Goal: Book appointment/travel/reservation

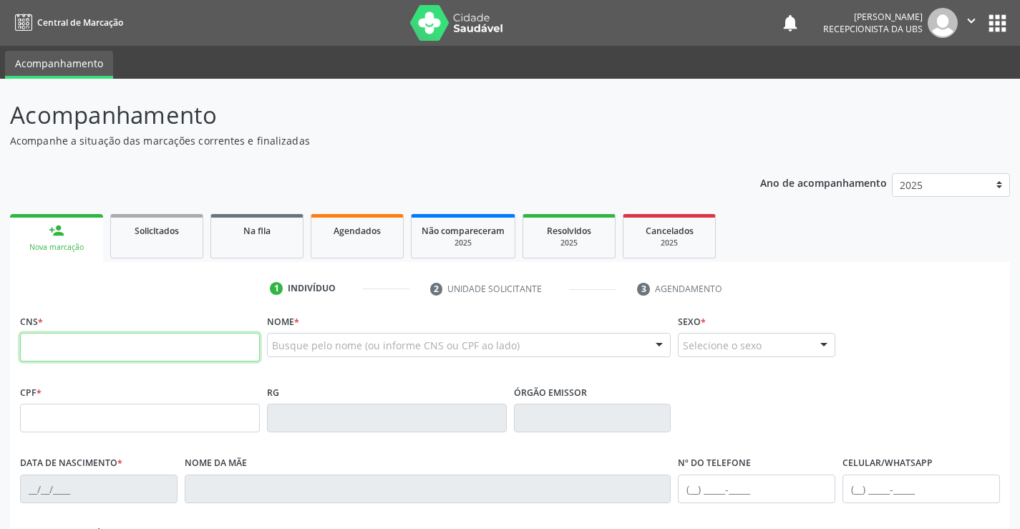
click at [167, 358] on input "text" at bounding box center [140, 347] width 240 height 29
paste input "707 0038 4104 4338"
type input "707 0038 4104 4338"
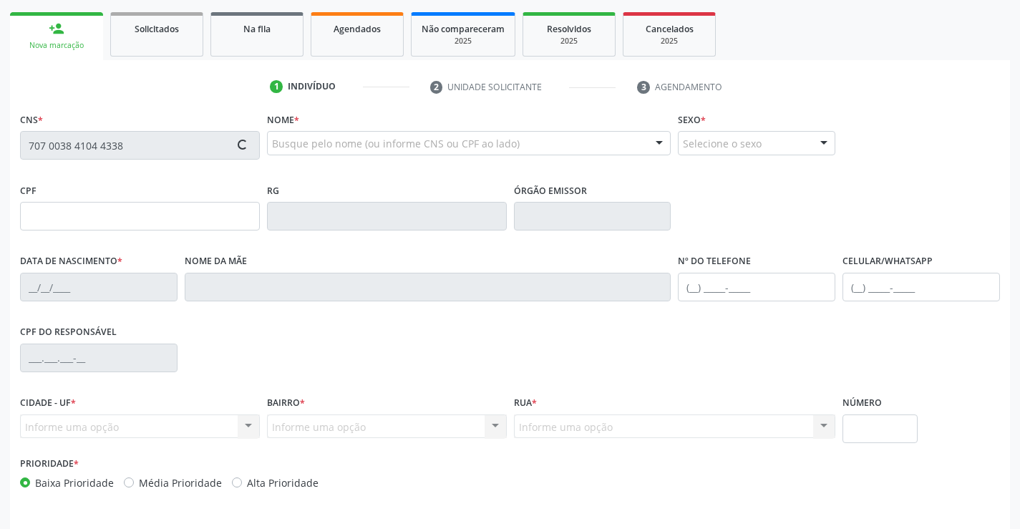
scroll to position [247, 0]
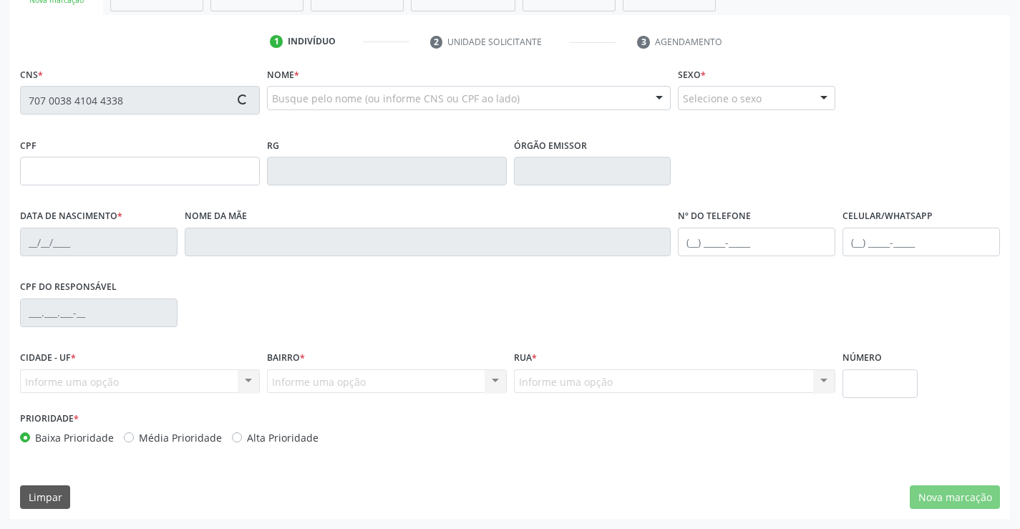
type input "[DATE]"
type input "Laudevania Nogueira de Magalhaes"
type input "[PHONE_NUMBER]"
type input "881.261.534-15"
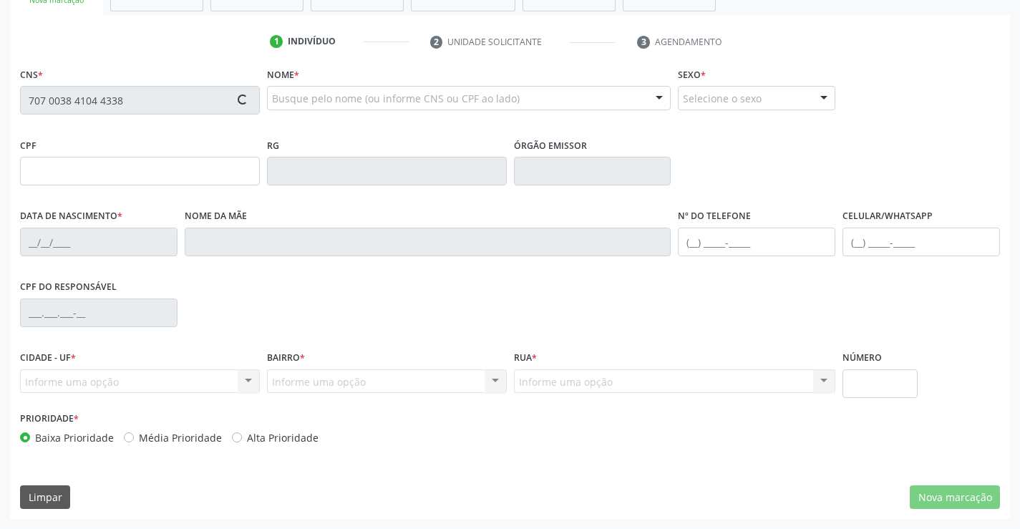
type input "835"
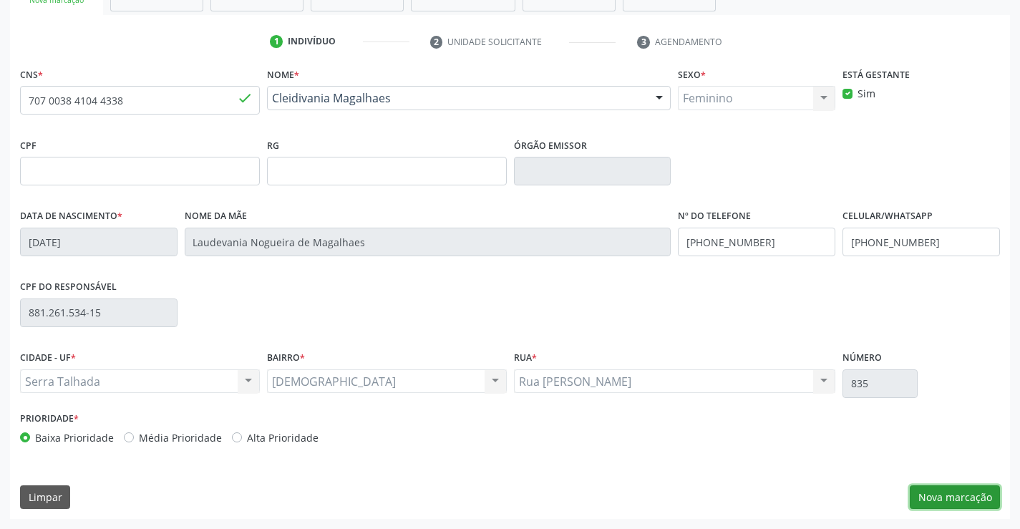
click at [953, 493] on button "Nova marcação" at bounding box center [955, 497] width 90 height 24
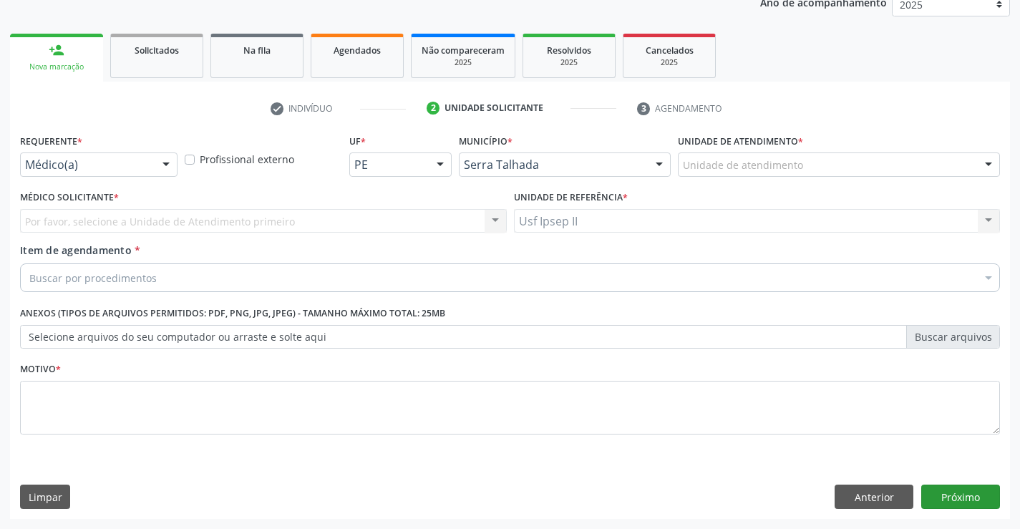
scroll to position [180, 0]
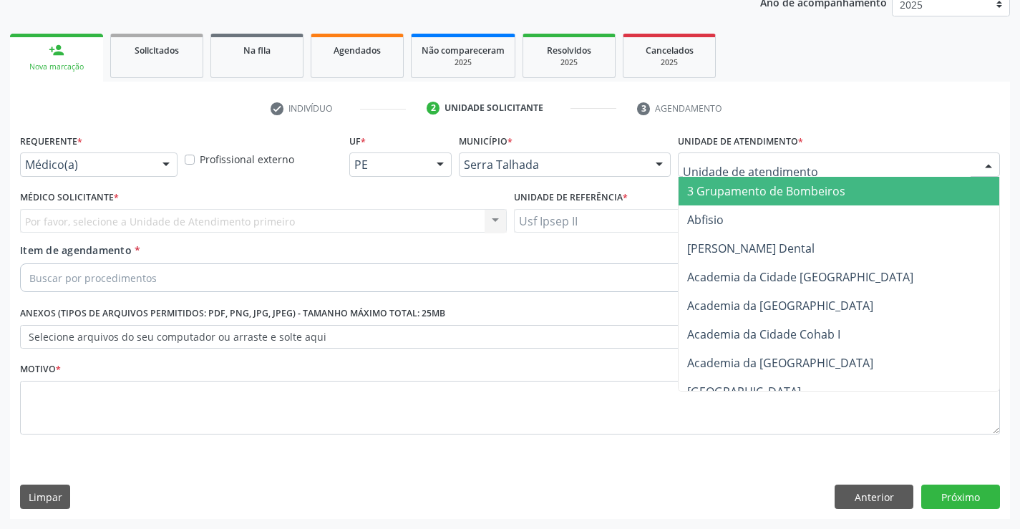
click at [805, 171] on div at bounding box center [839, 164] width 322 height 24
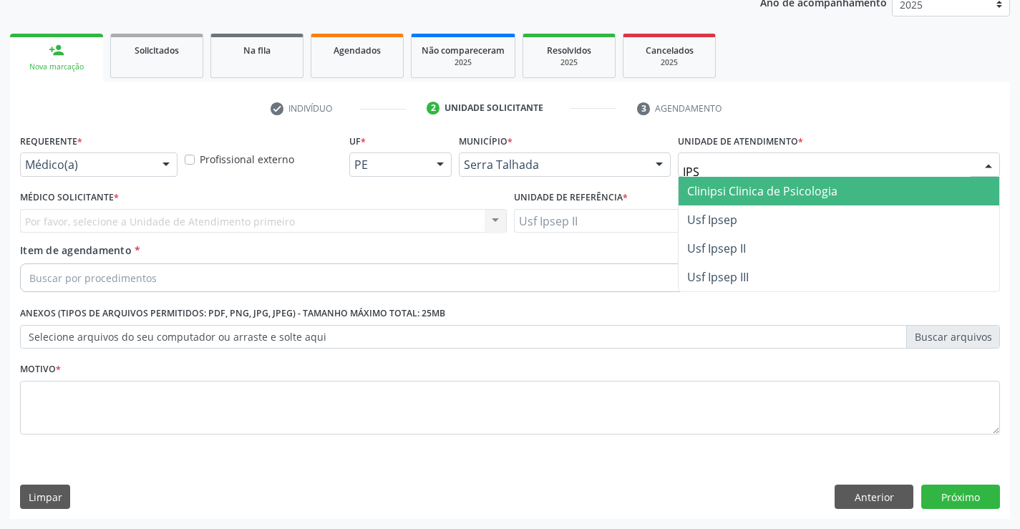
type input "IPSE"
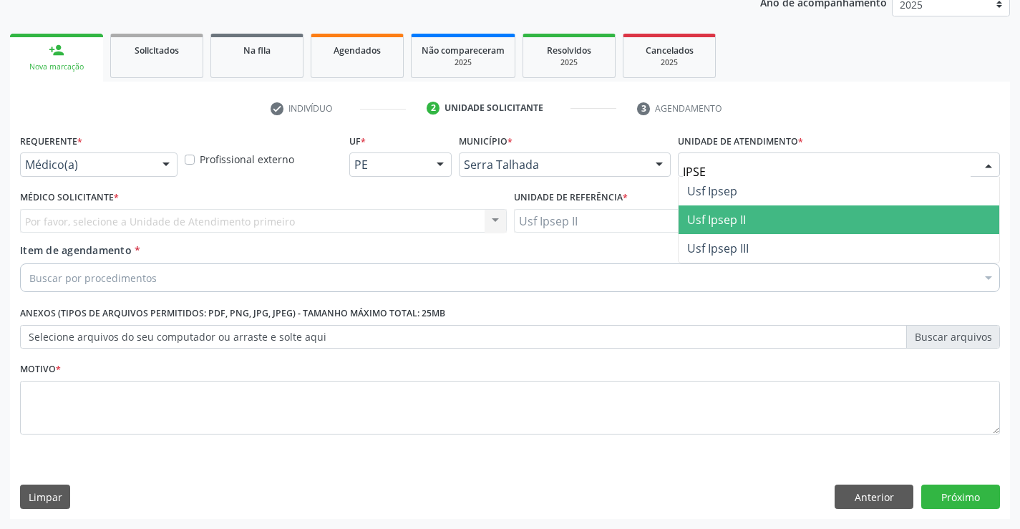
click at [757, 208] on span "Usf Ipsep II" at bounding box center [839, 219] width 321 height 29
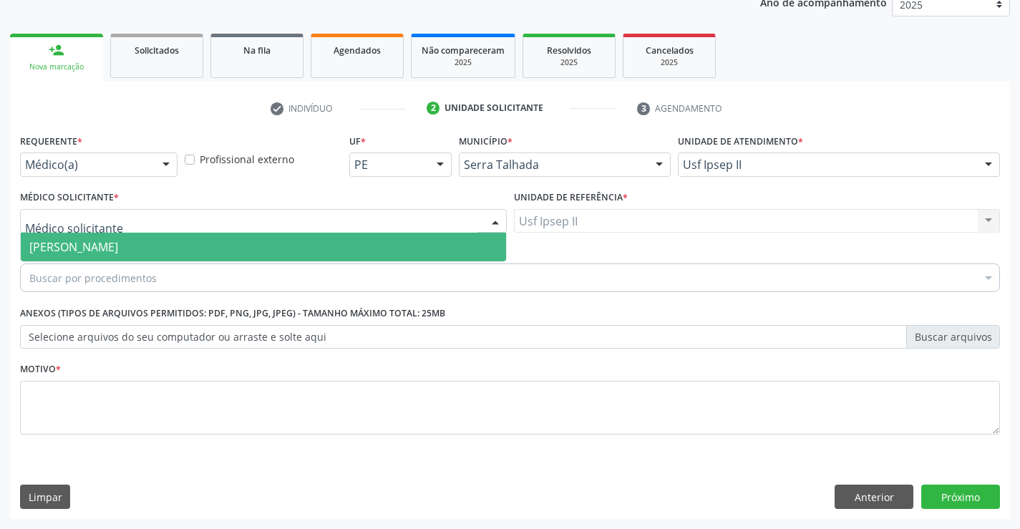
click at [268, 223] on div at bounding box center [263, 221] width 487 height 24
click at [118, 250] on span "[PERSON_NAME]" at bounding box center [73, 247] width 89 height 16
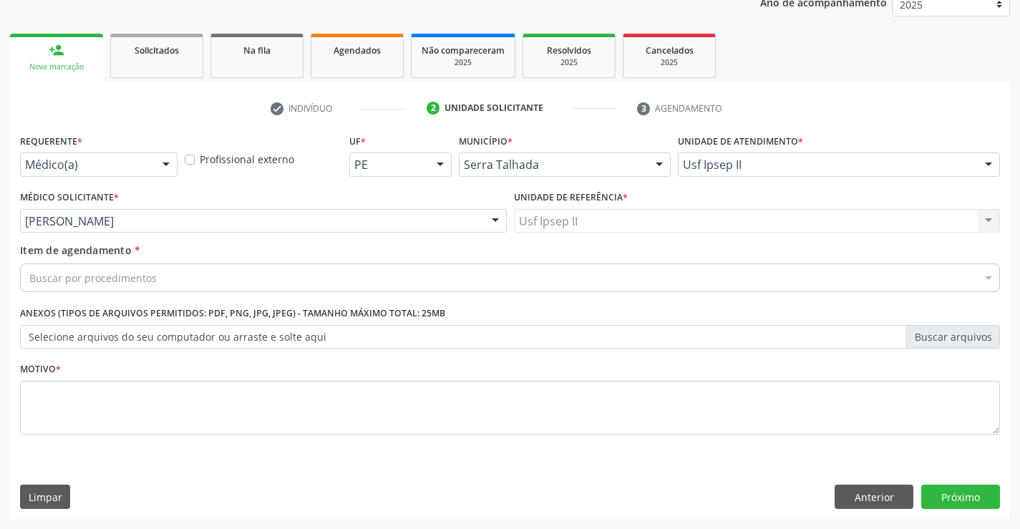
click at [232, 279] on div "Buscar por procedimentos" at bounding box center [510, 277] width 980 height 29
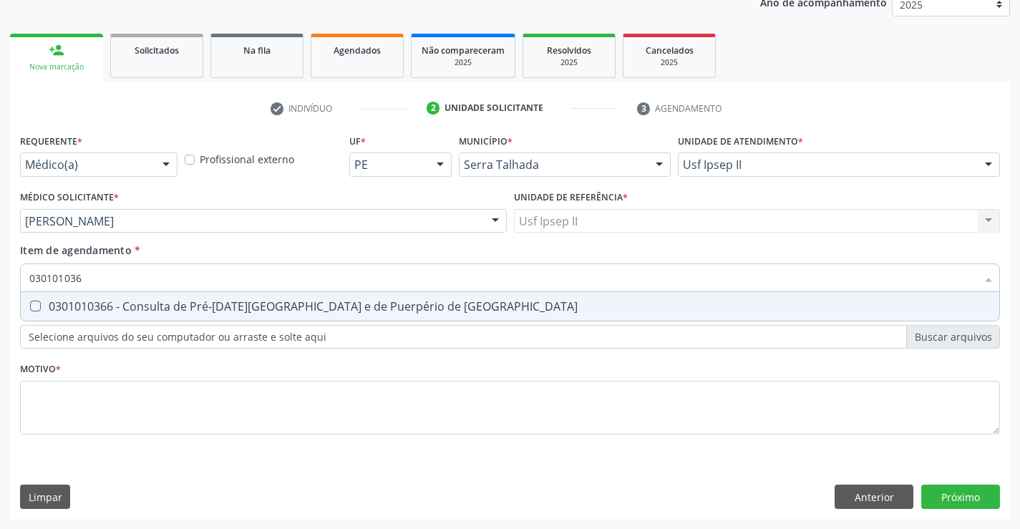
type input "0301010366"
click at [276, 301] on div "0301010366 - Consulta de Pré-[DATE][GEOGRAPHIC_DATA] e de Puerpério de [GEOGRAP…" at bounding box center [509, 306] width 961 height 11
checkbox Risco "true"
click at [262, 394] on div "Requerente * Médico(a) Médico(a) Enfermeiro(a) Paciente Nenhum resultado encont…" at bounding box center [510, 292] width 980 height 324
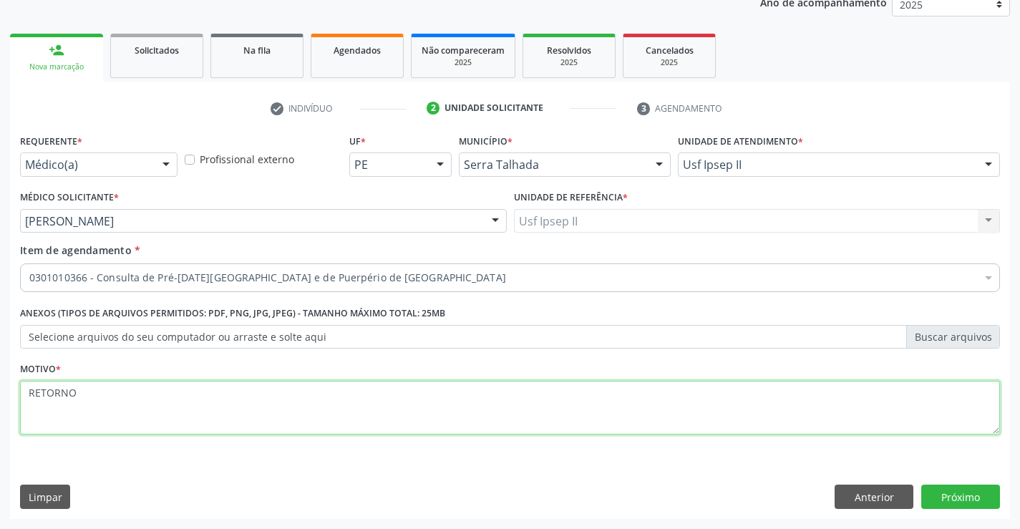
type textarea "RETORNO"
click at [380, 485] on div "Limpar Anterior Próximo" at bounding box center [510, 497] width 980 height 24
click at [950, 508] on button "Próximo" at bounding box center [960, 497] width 79 height 24
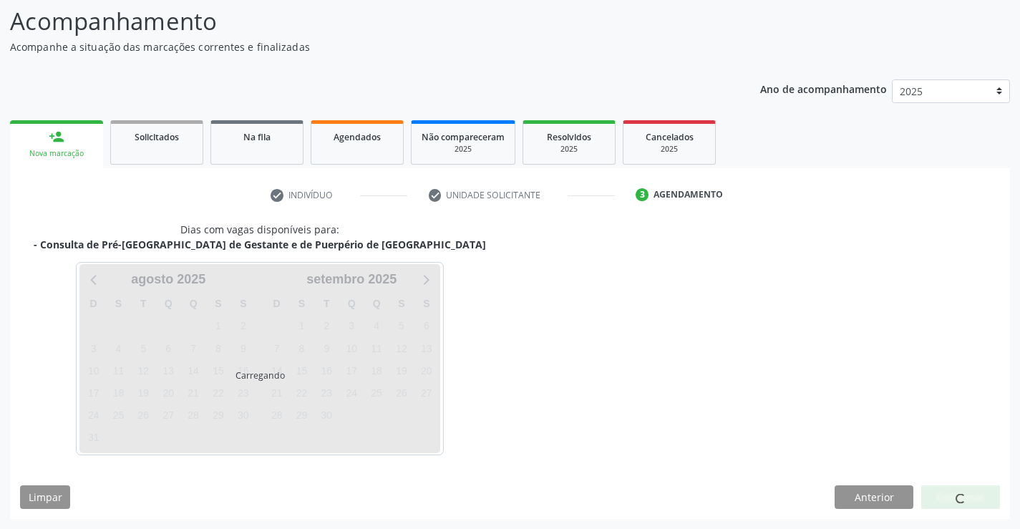
scroll to position [94, 0]
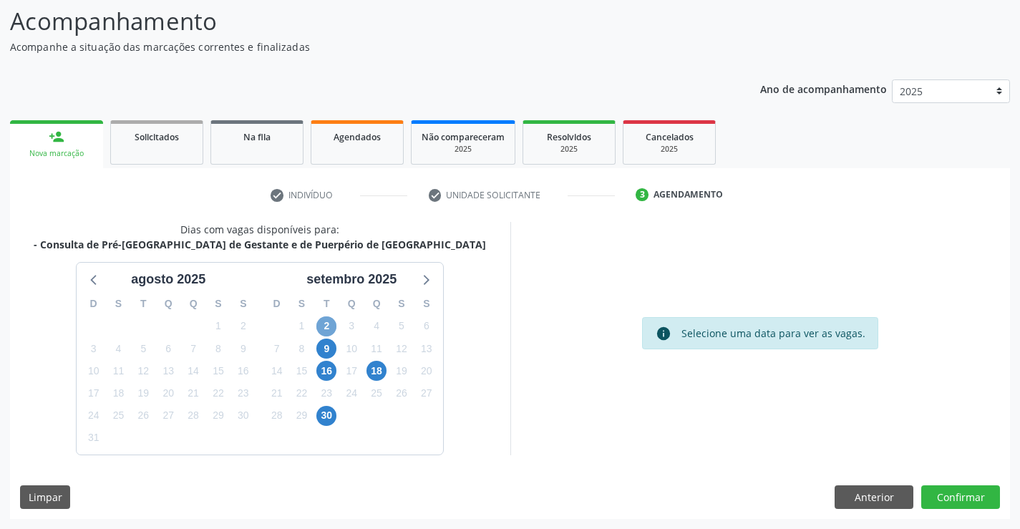
click at [321, 325] on span "2" at bounding box center [326, 326] width 20 height 20
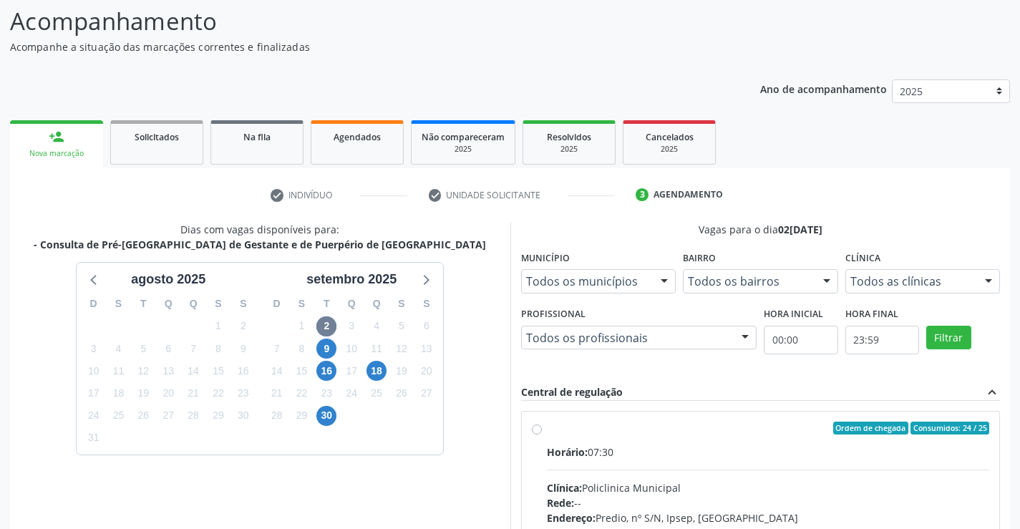
click at [993, 289] on div at bounding box center [988, 282] width 21 height 24
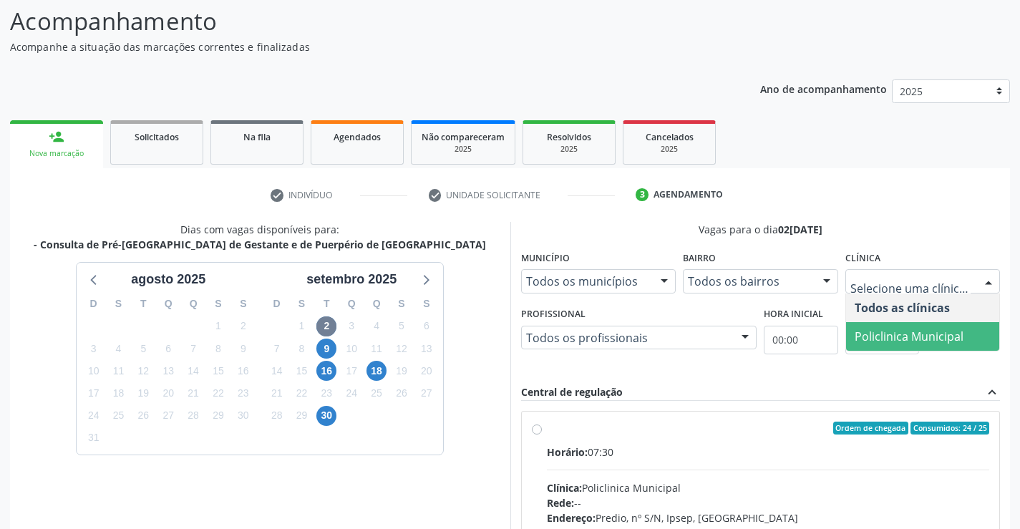
click at [888, 331] on span "Policlinica Municipal" at bounding box center [909, 337] width 109 height 16
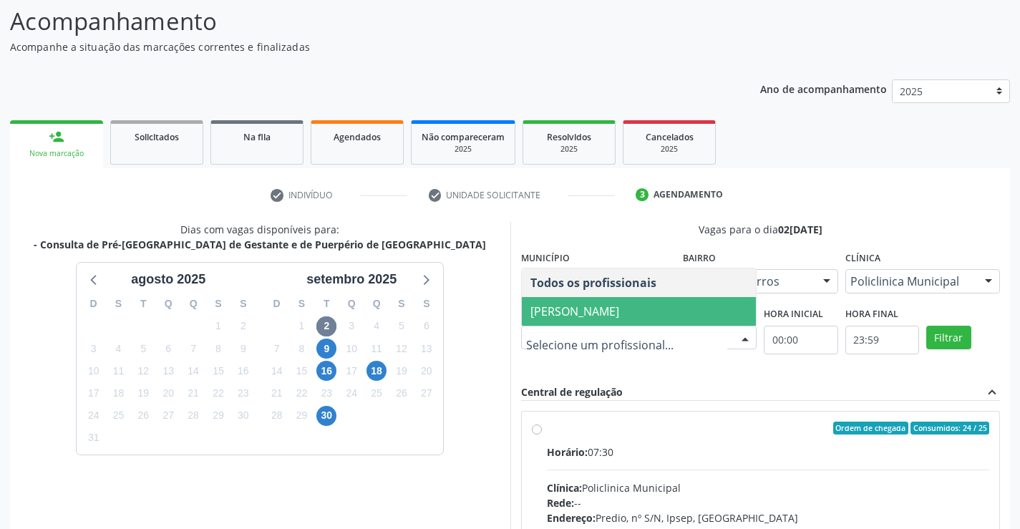
click at [609, 311] on span "[PERSON_NAME]" at bounding box center [574, 311] width 89 height 16
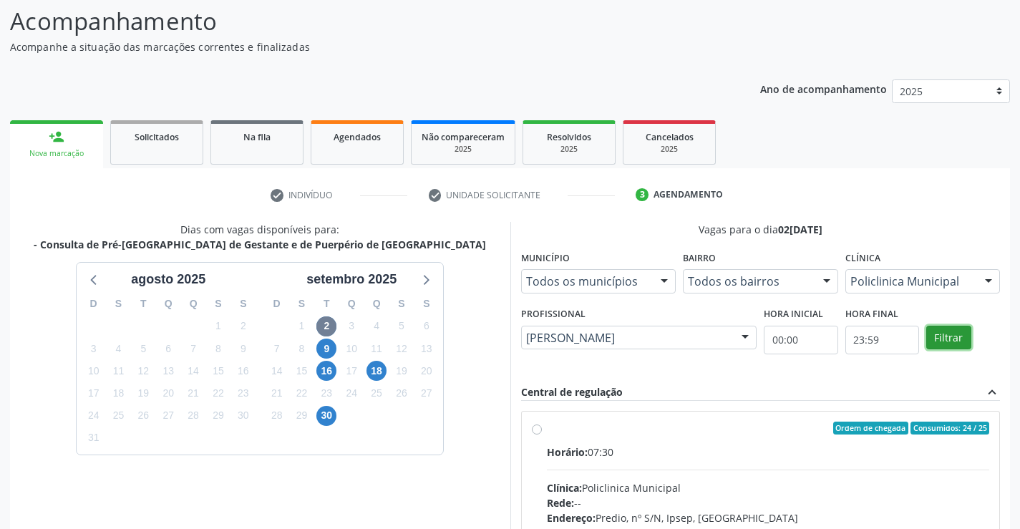
click at [953, 335] on button "Filtrar" at bounding box center [948, 338] width 45 height 24
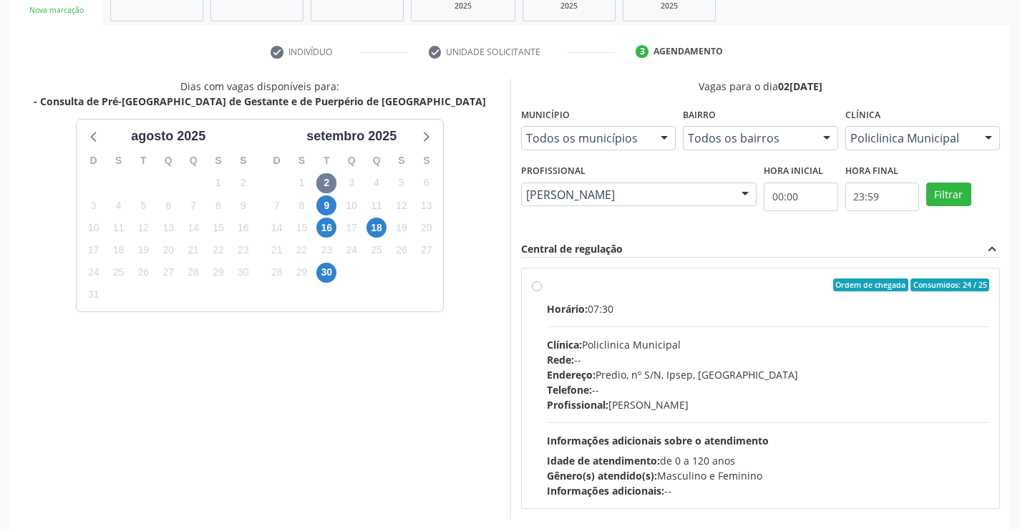
click at [650, 369] on div "Endereço: Predio, nº S/N, Ipsep, [GEOGRAPHIC_DATA]" at bounding box center [768, 374] width 443 height 15
click at [542, 291] on input "Ordem de chegada Consumidos: 24 / 25 Horário: 07:30 Clínica: Policlinica Munici…" at bounding box center [537, 284] width 10 height 13
radio input "true"
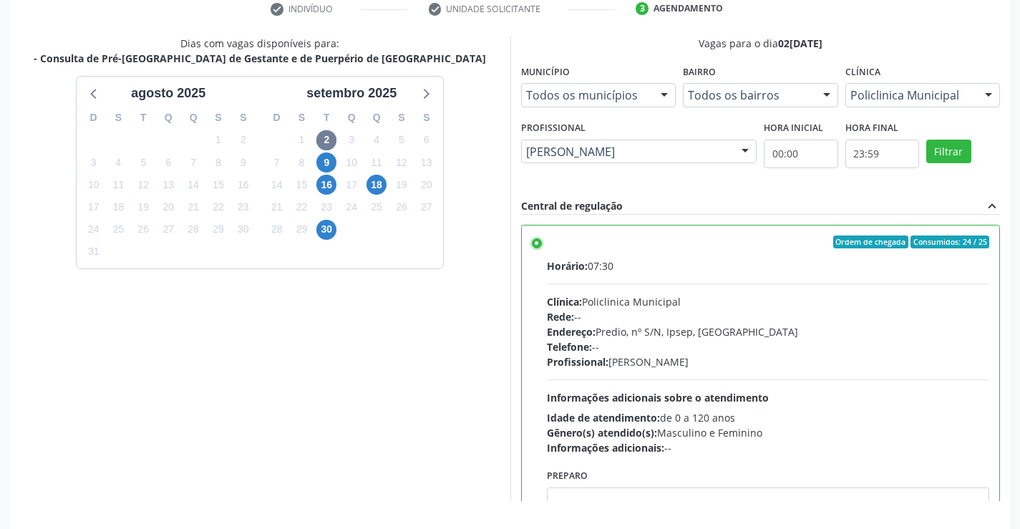
scroll to position [326, 0]
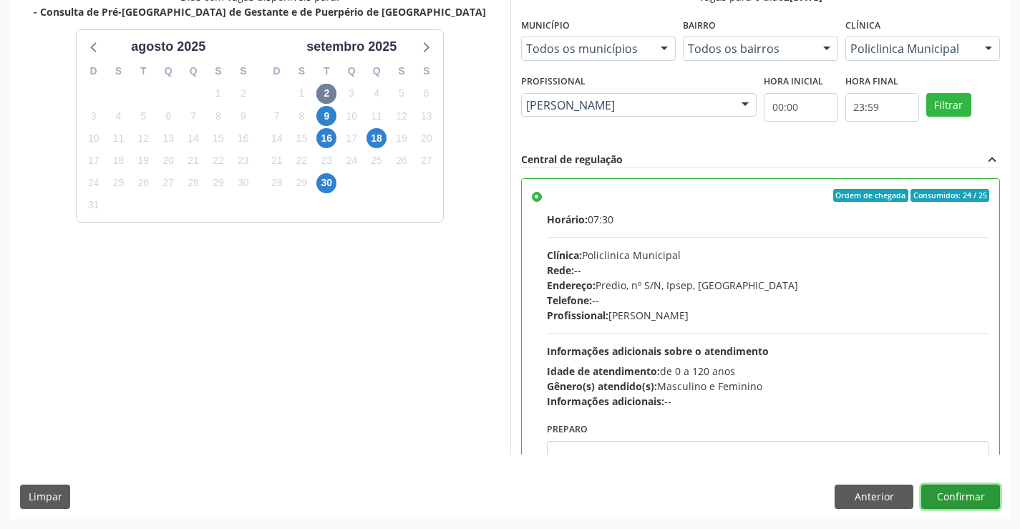
click at [971, 500] on button "Confirmar" at bounding box center [960, 497] width 79 height 24
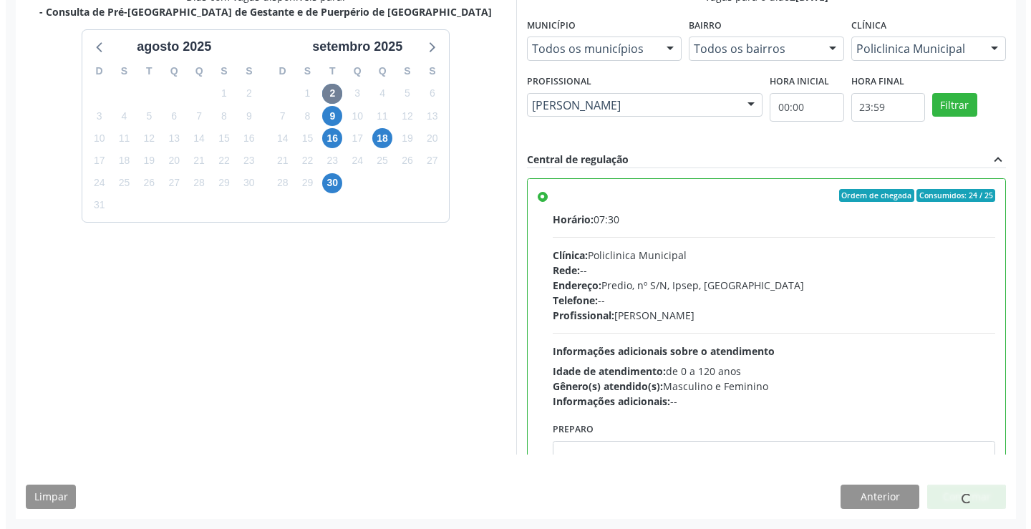
scroll to position [0, 0]
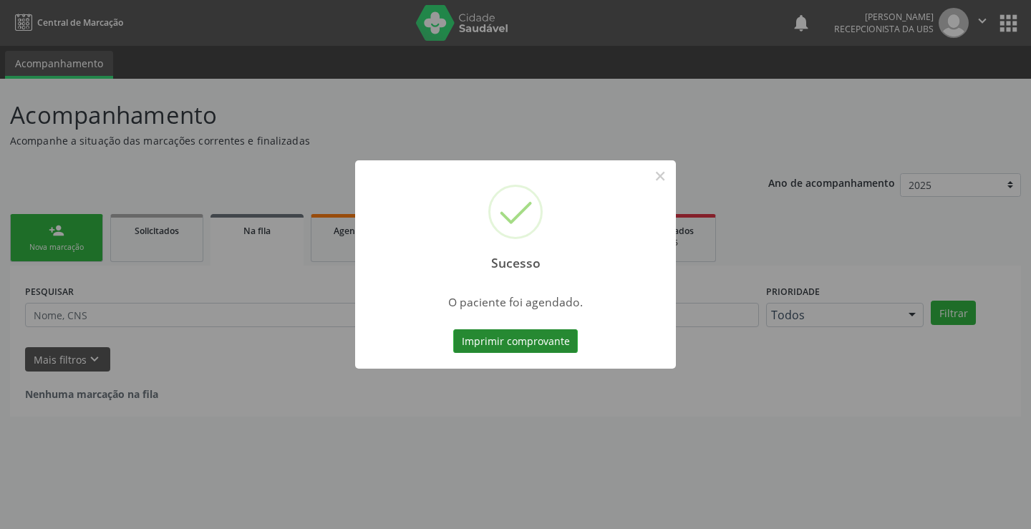
click at [510, 341] on button "Imprimir comprovante" at bounding box center [515, 341] width 125 height 24
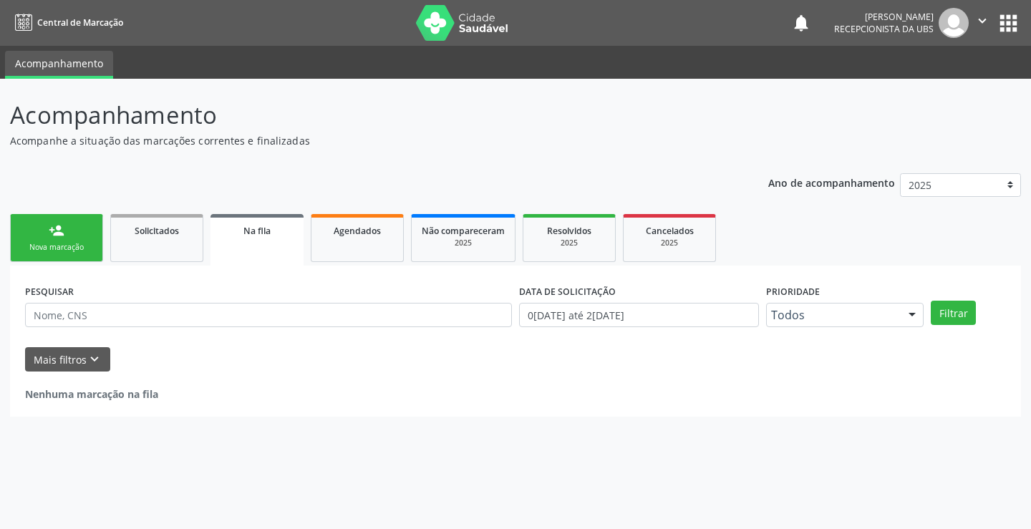
click at [668, 108] on p "Acompanhamento" at bounding box center [363, 115] width 707 height 36
